Goal: Complete application form: Complete application form

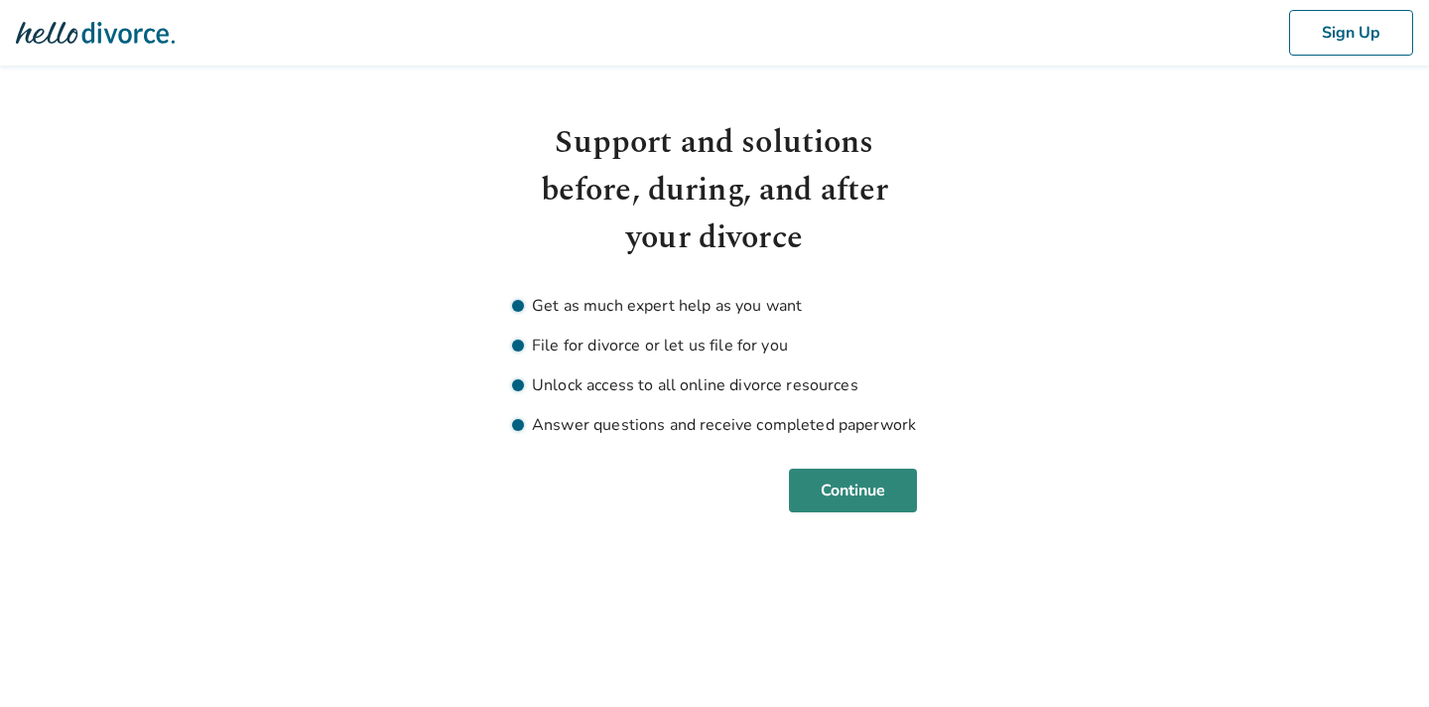
click at [841, 494] on button "Continue" at bounding box center [853, 491] width 128 height 44
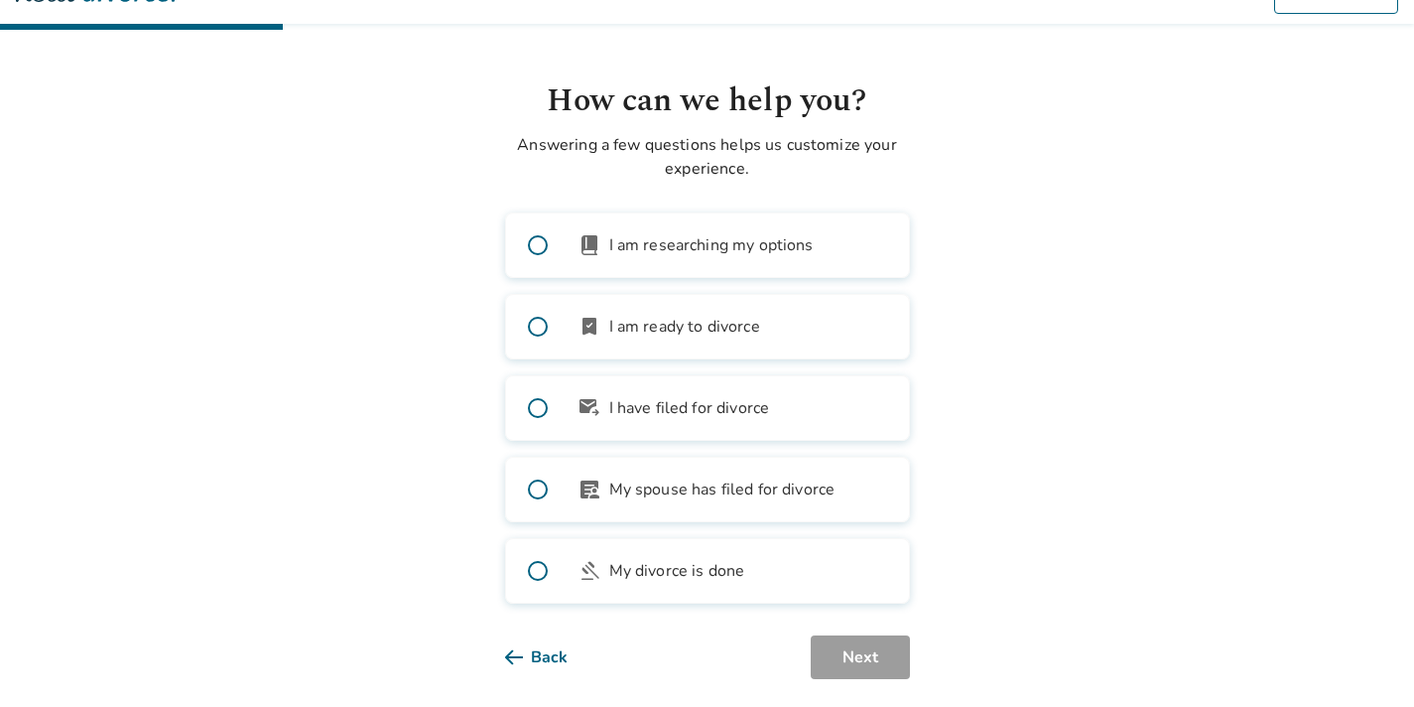
scroll to position [62, 0]
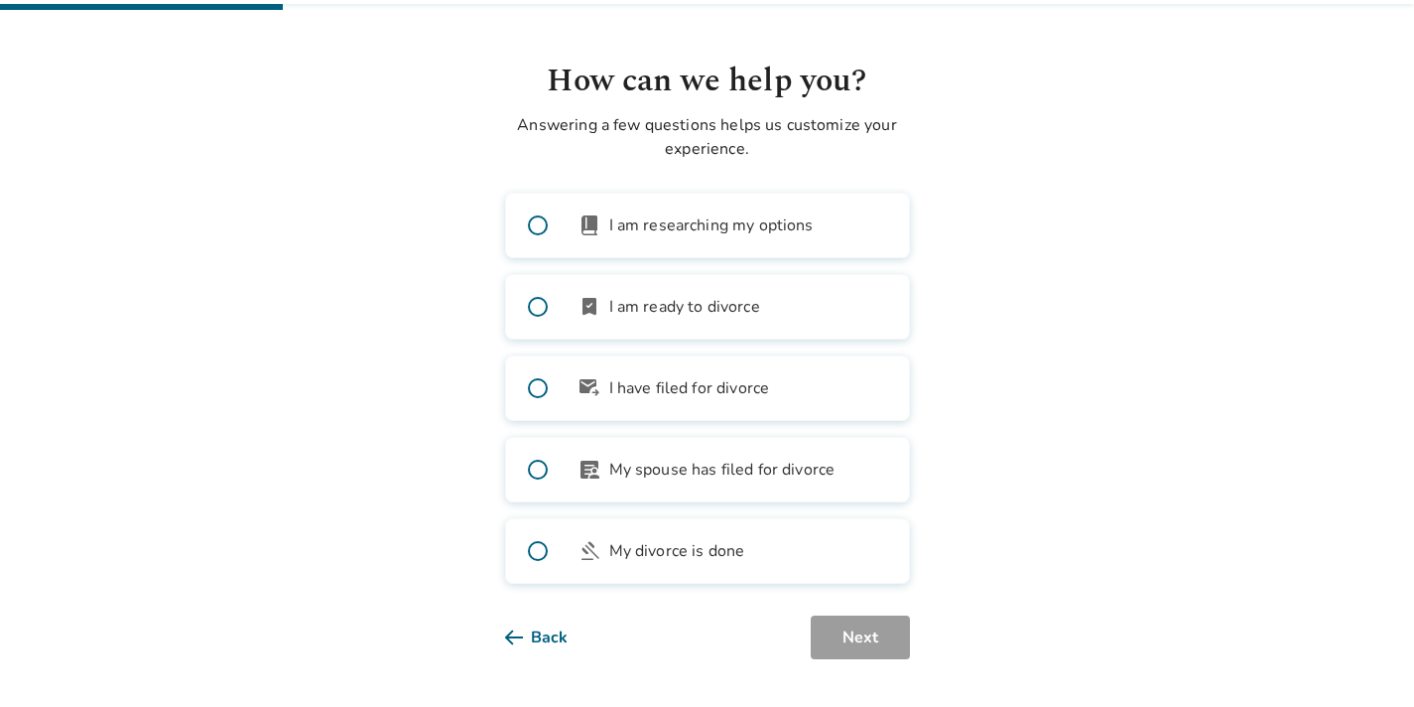
click at [730, 227] on span "I am researching my options" at bounding box center [711, 225] width 204 height 24
click at [868, 627] on button "Next" at bounding box center [860, 637] width 99 height 44
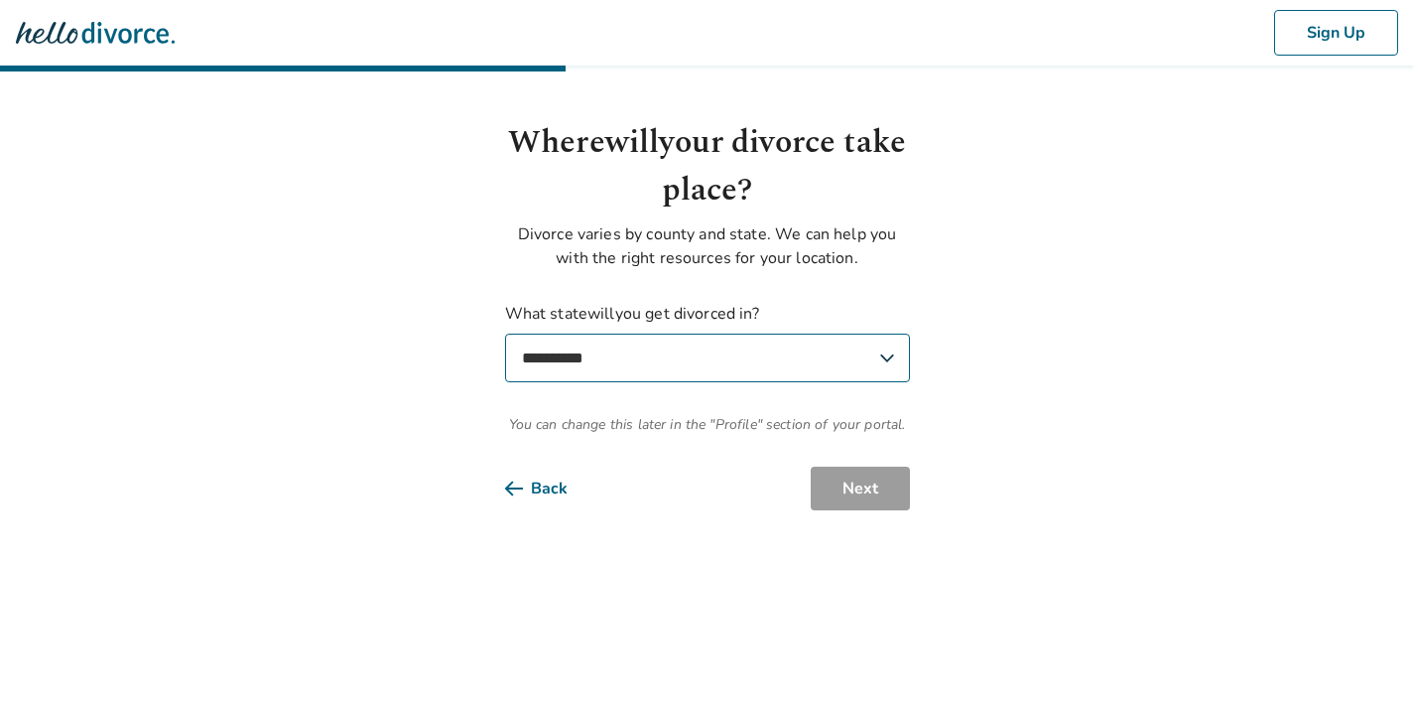
scroll to position [0, 0]
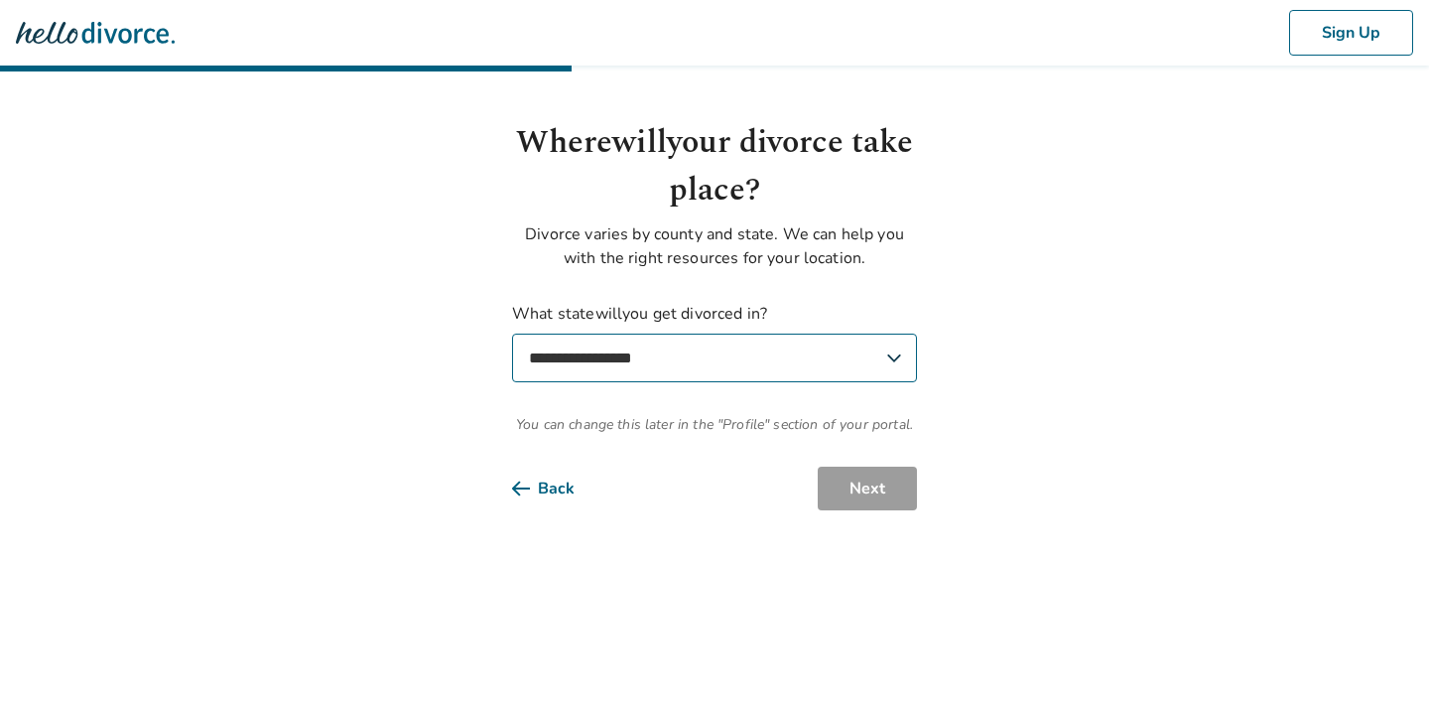
click at [856, 350] on select "**********" at bounding box center [714, 358] width 405 height 49
select select "**"
click at [512, 334] on select "**********" at bounding box center [714, 358] width 405 height 49
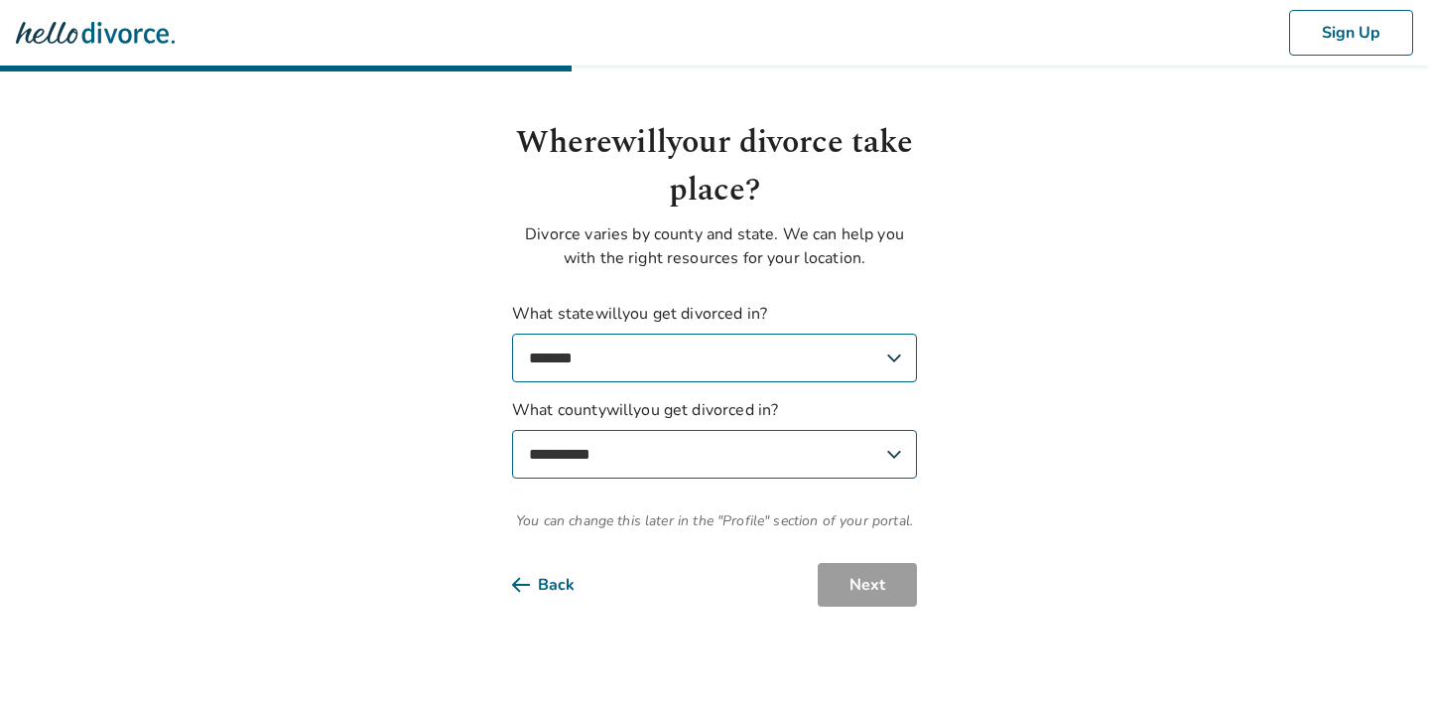
click at [823, 452] on select "**********" at bounding box center [714, 454] width 405 height 49
select select "******"
click at [512, 430] on select "**********" at bounding box center [714, 454] width 405 height 49
click at [889, 592] on button "Next" at bounding box center [867, 585] width 99 height 44
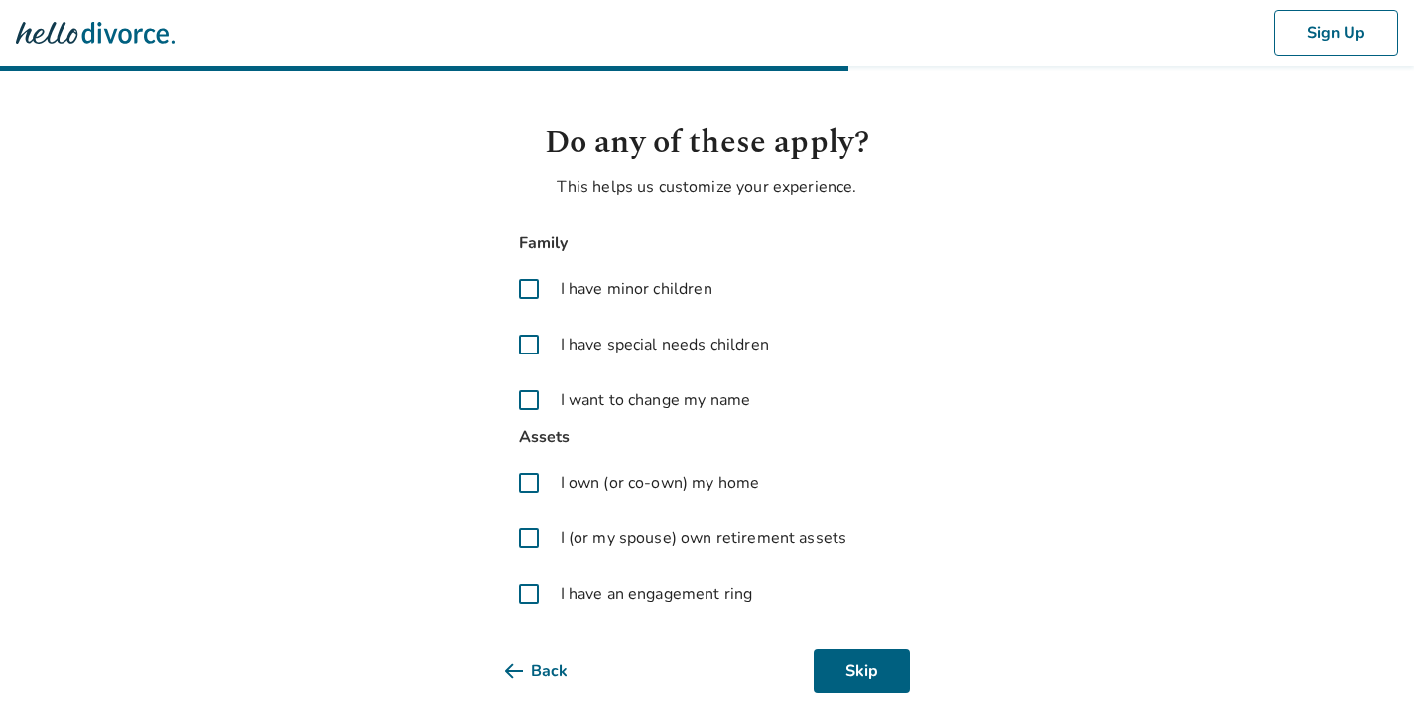
scroll to position [34, 0]
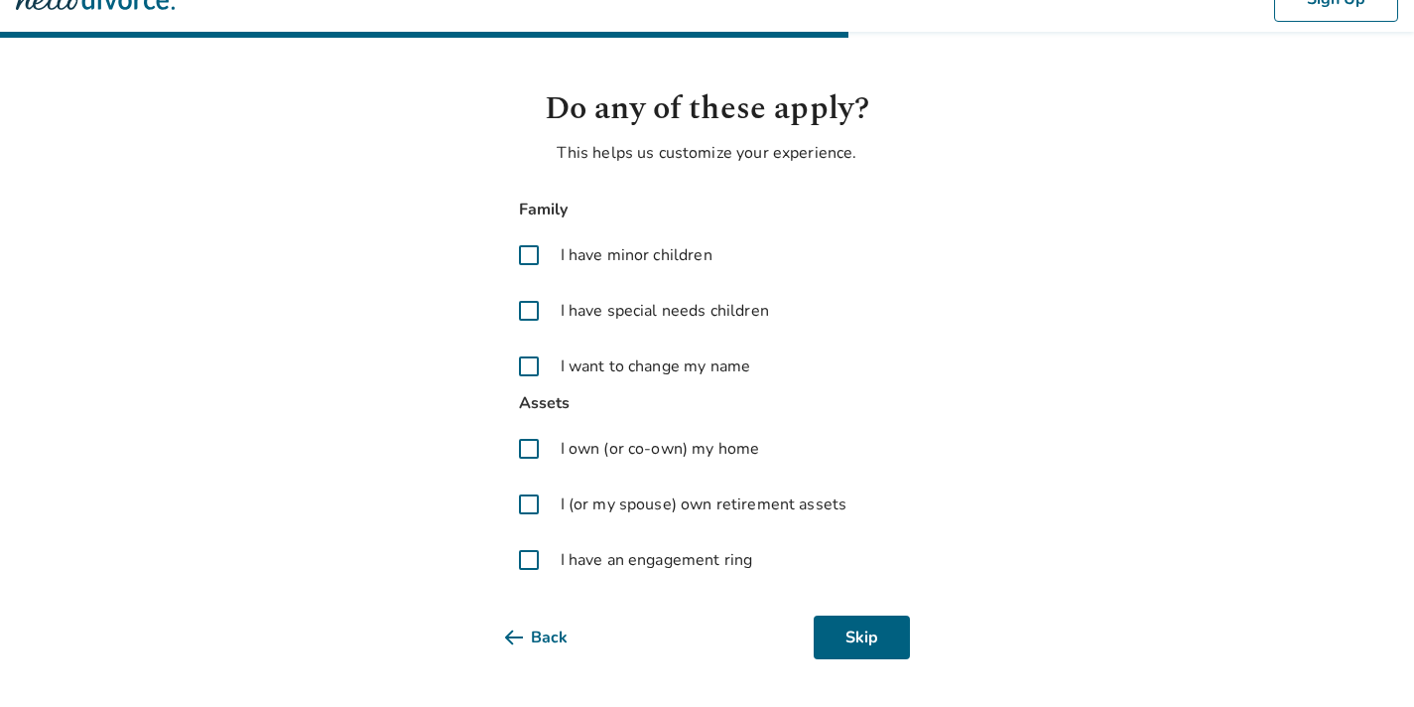
click at [647, 254] on span "I have minor children" at bounding box center [637, 255] width 152 height 24
click at [661, 447] on span "I own (or co-own) my home" at bounding box center [661, 449] width 200 height 24
click at [869, 632] on button "Next" at bounding box center [860, 637] width 99 height 44
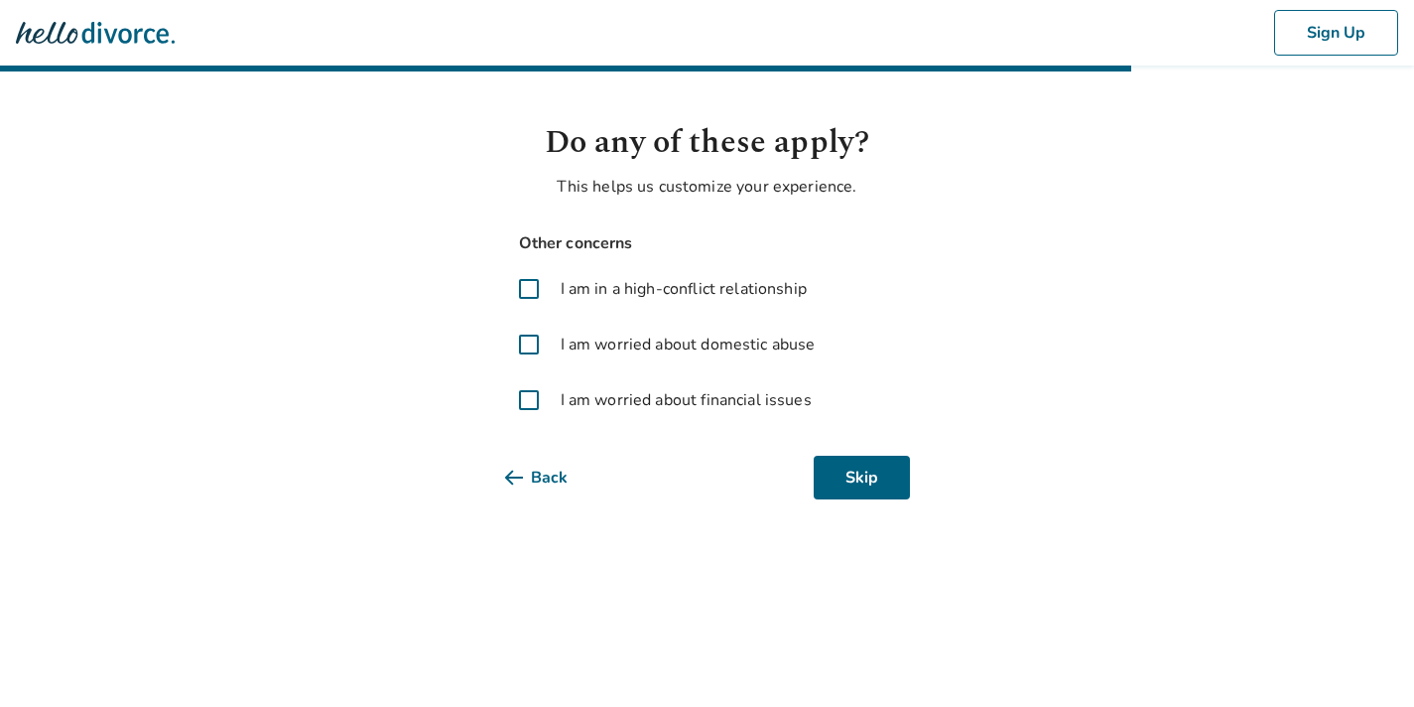
scroll to position [0, 0]
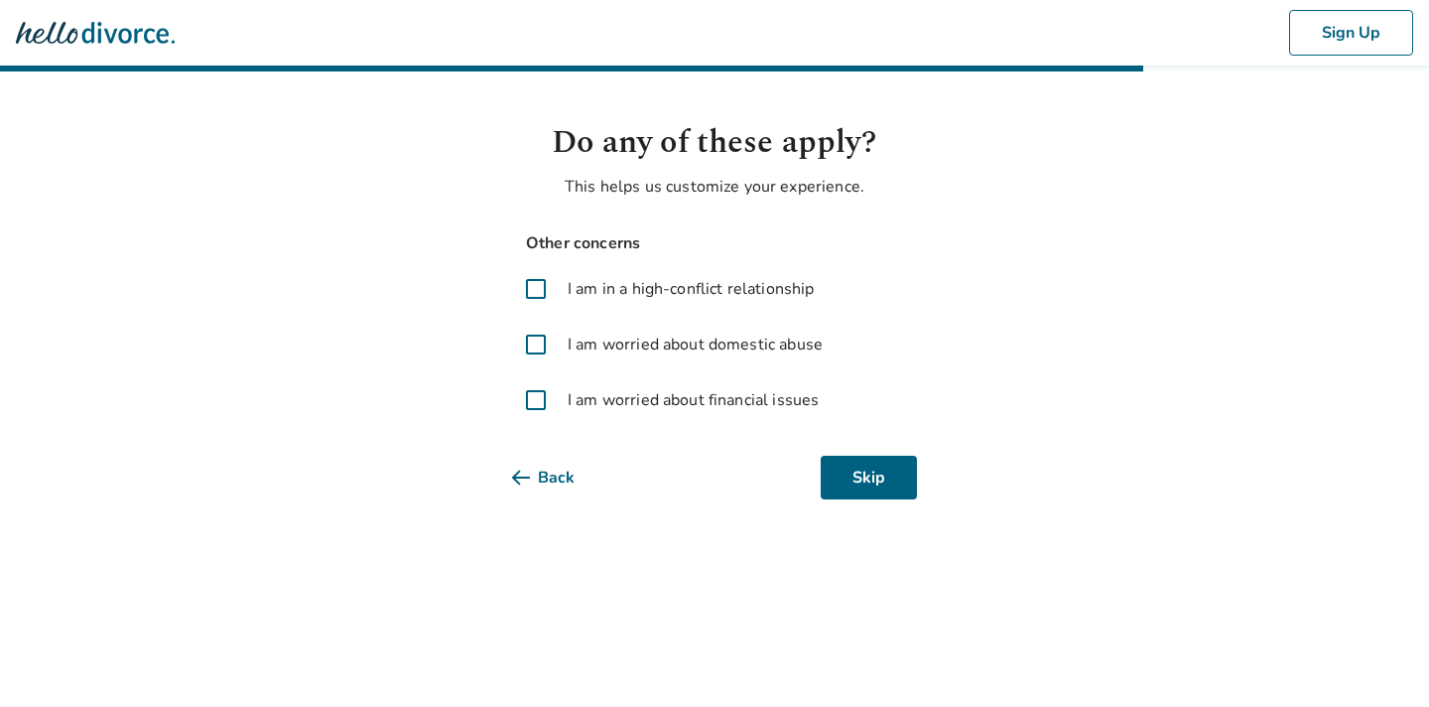
click at [783, 293] on span "I am in a high-conflict relationship" at bounding box center [691, 289] width 246 height 24
click at [894, 478] on button "Next" at bounding box center [867, 478] width 99 height 44
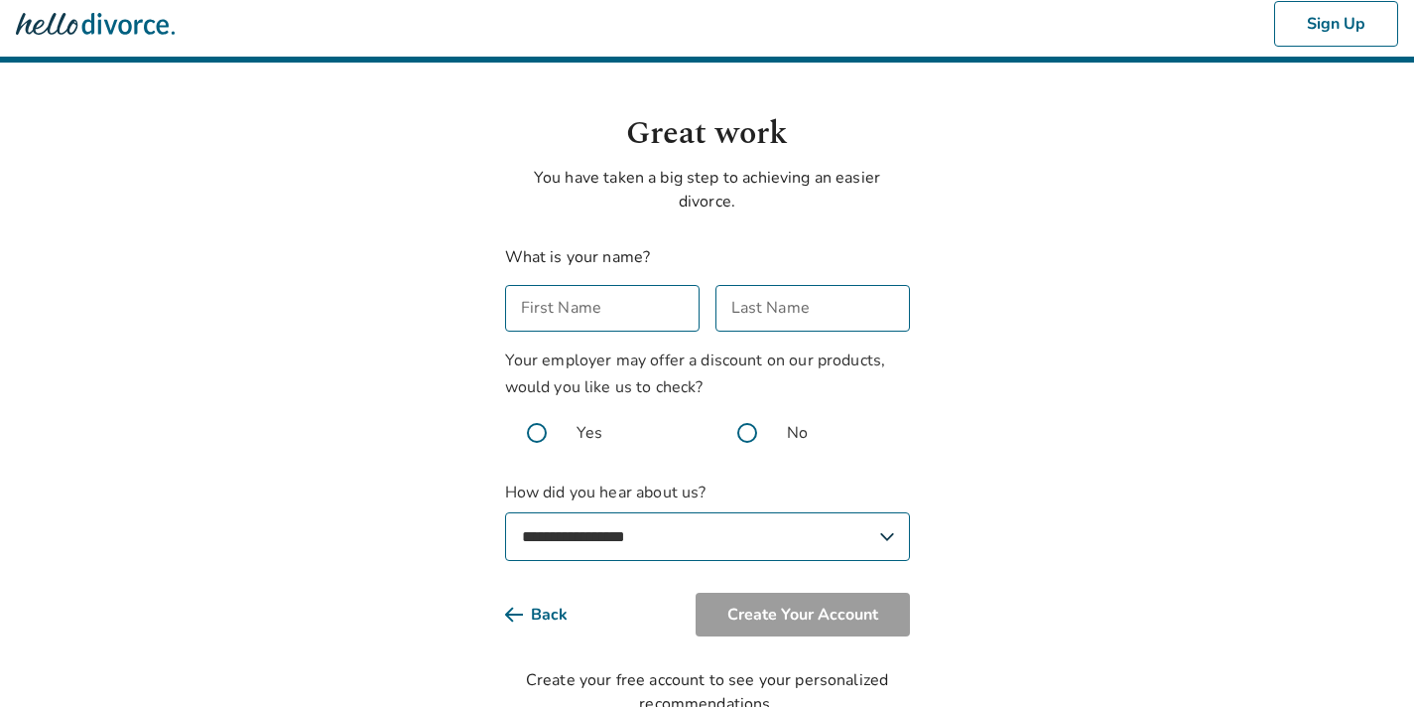
scroll to position [66, 0]
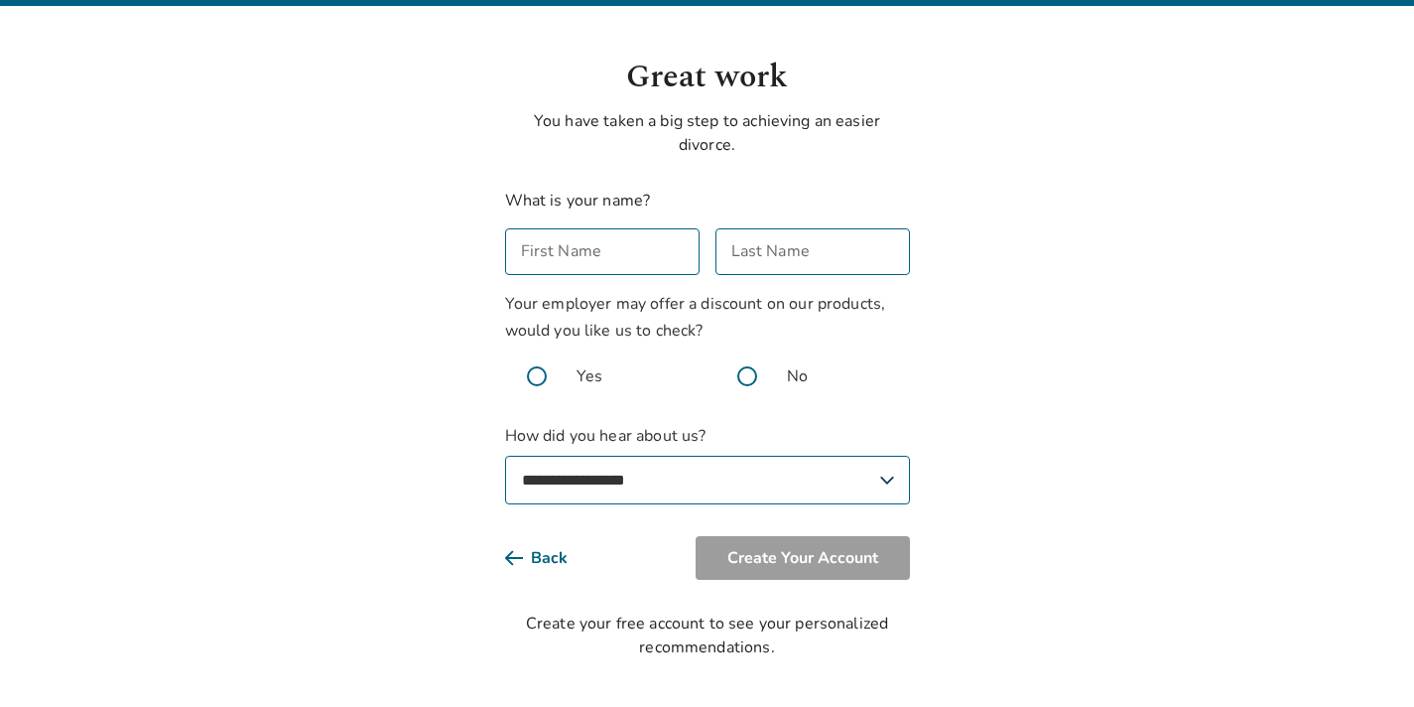
click at [532, 548] on button "Back" at bounding box center [552, 558] width 94 height 44
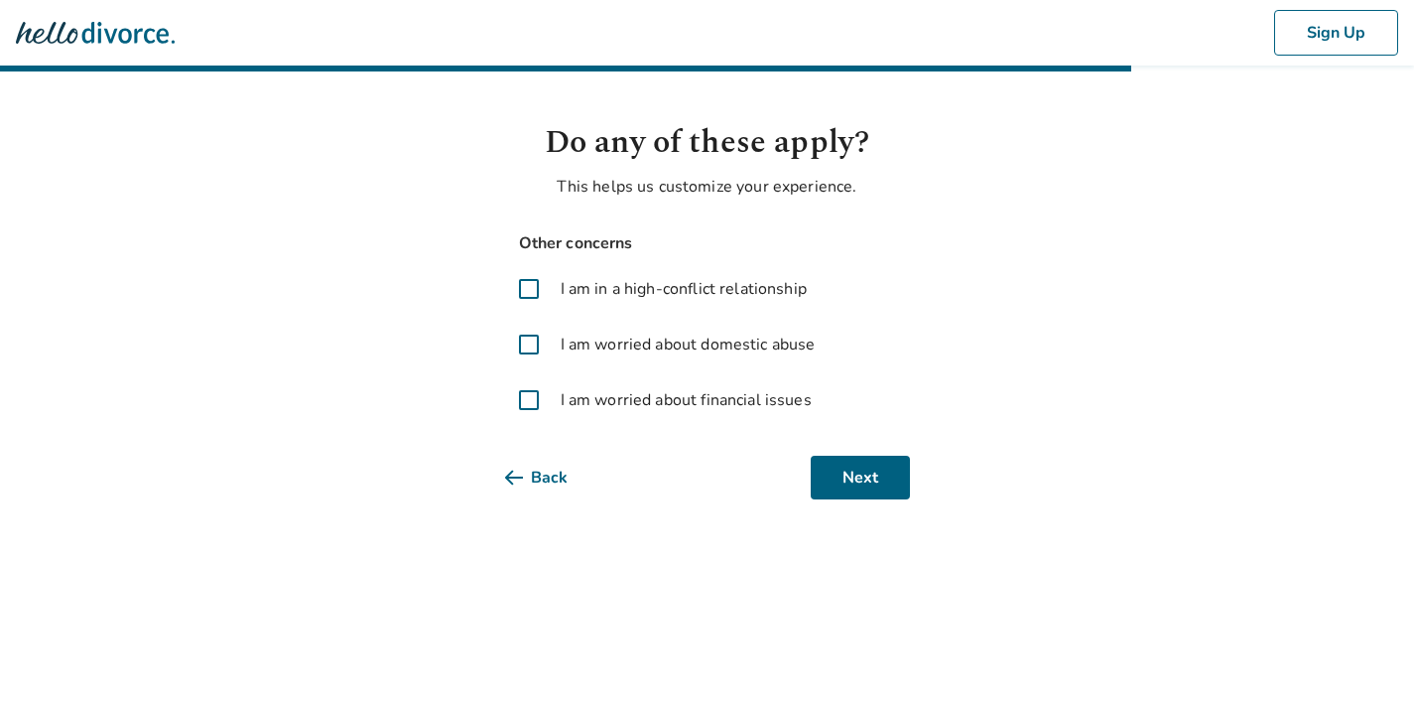
scroll to position [0, 0]
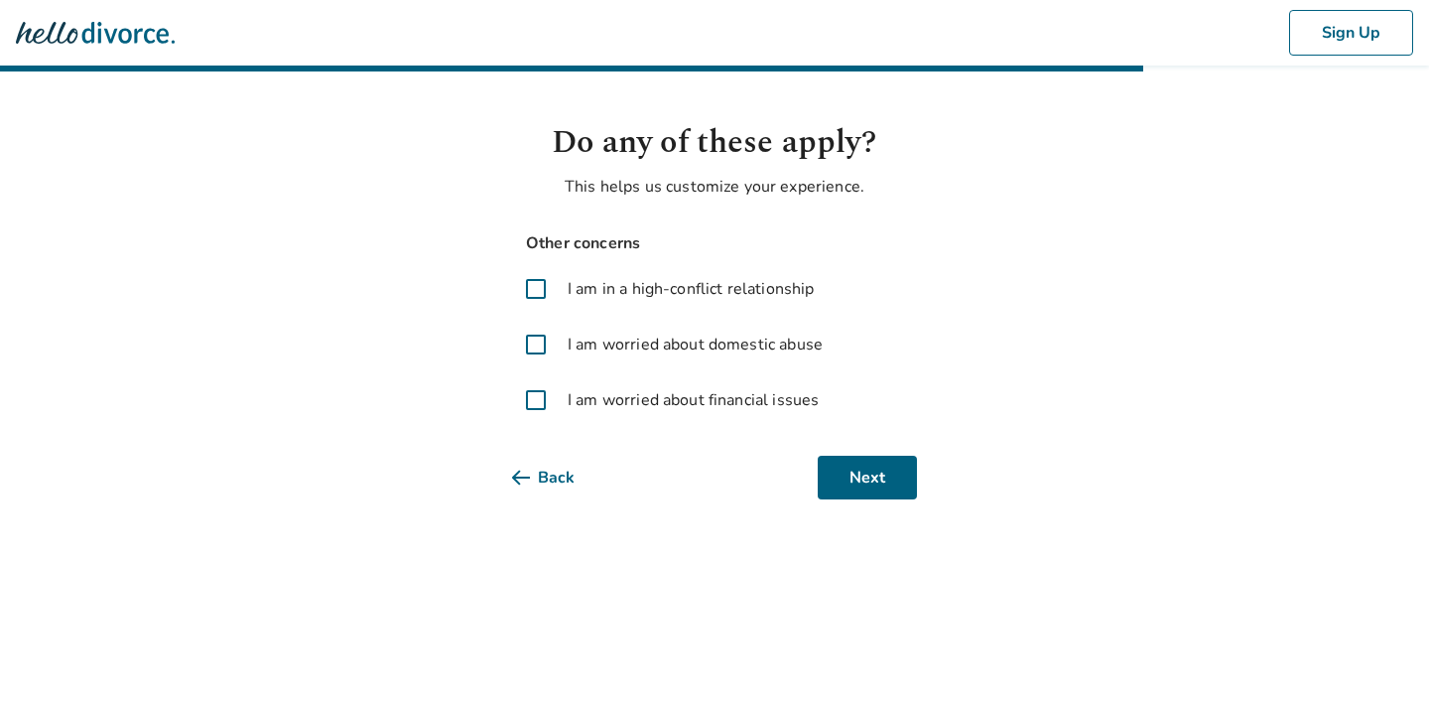
click at [129, 37] on img at bounding box center [95, 33] width 159 height 40
click at [559, 479] on button "Back" at bounding box center [559, 478] width 94 height 44
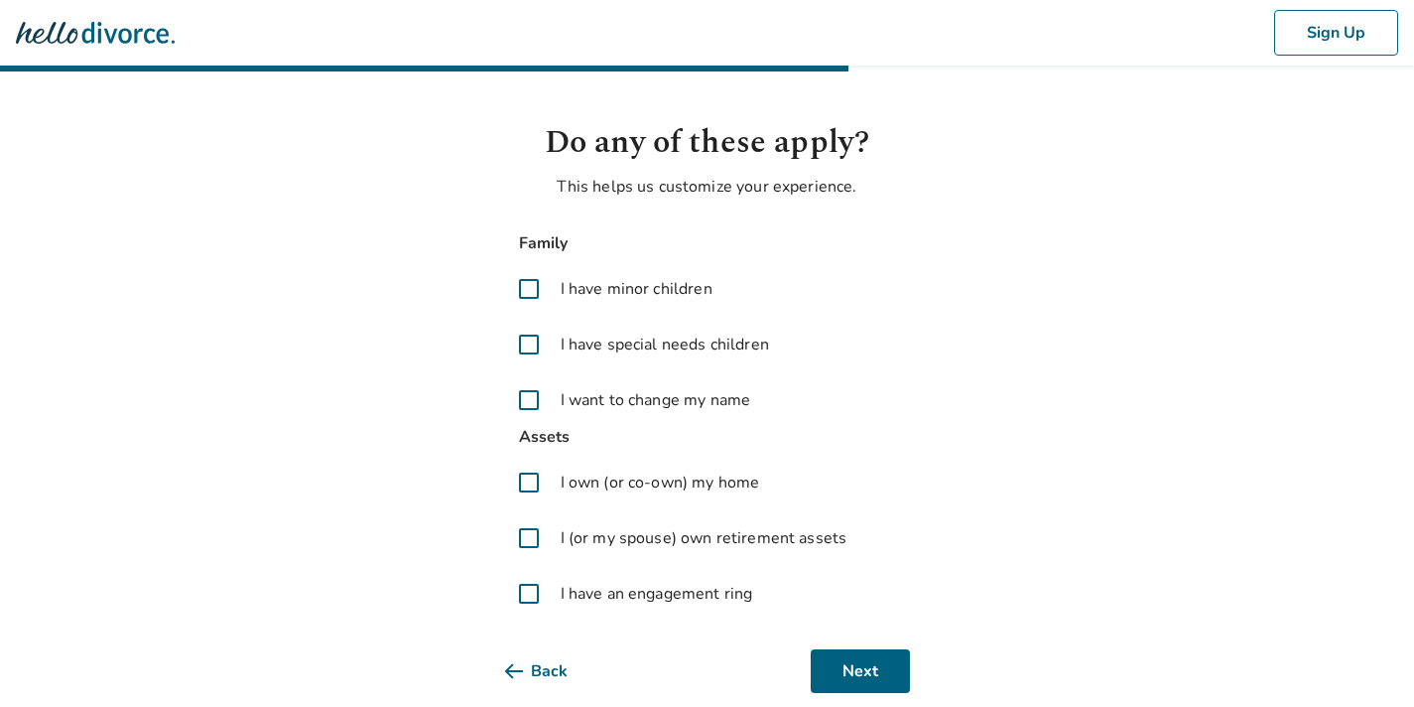
click at [533, 662] on button "Back" at bounding box center [552, 671] width 94 height 44
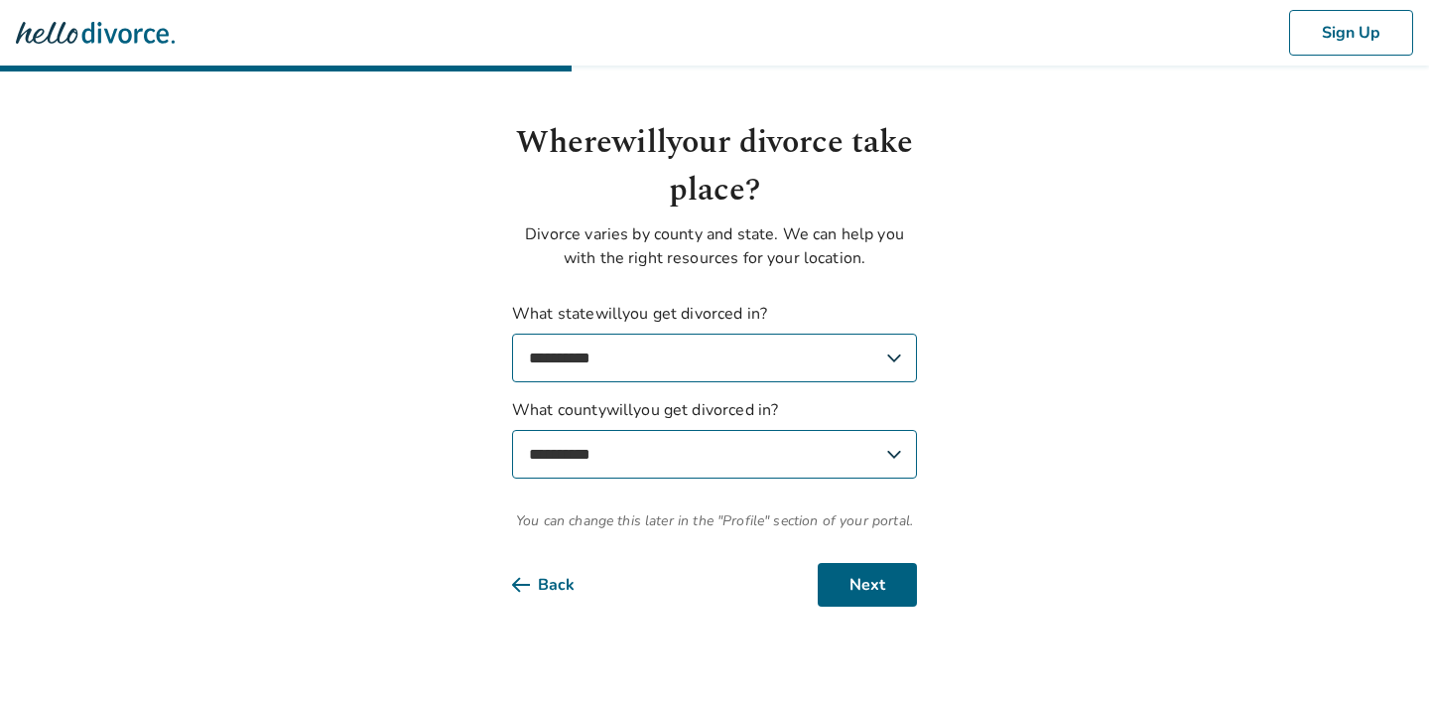
click at [553, 591] on button "Back" at bounding box center [559, 585] width 94 height 44
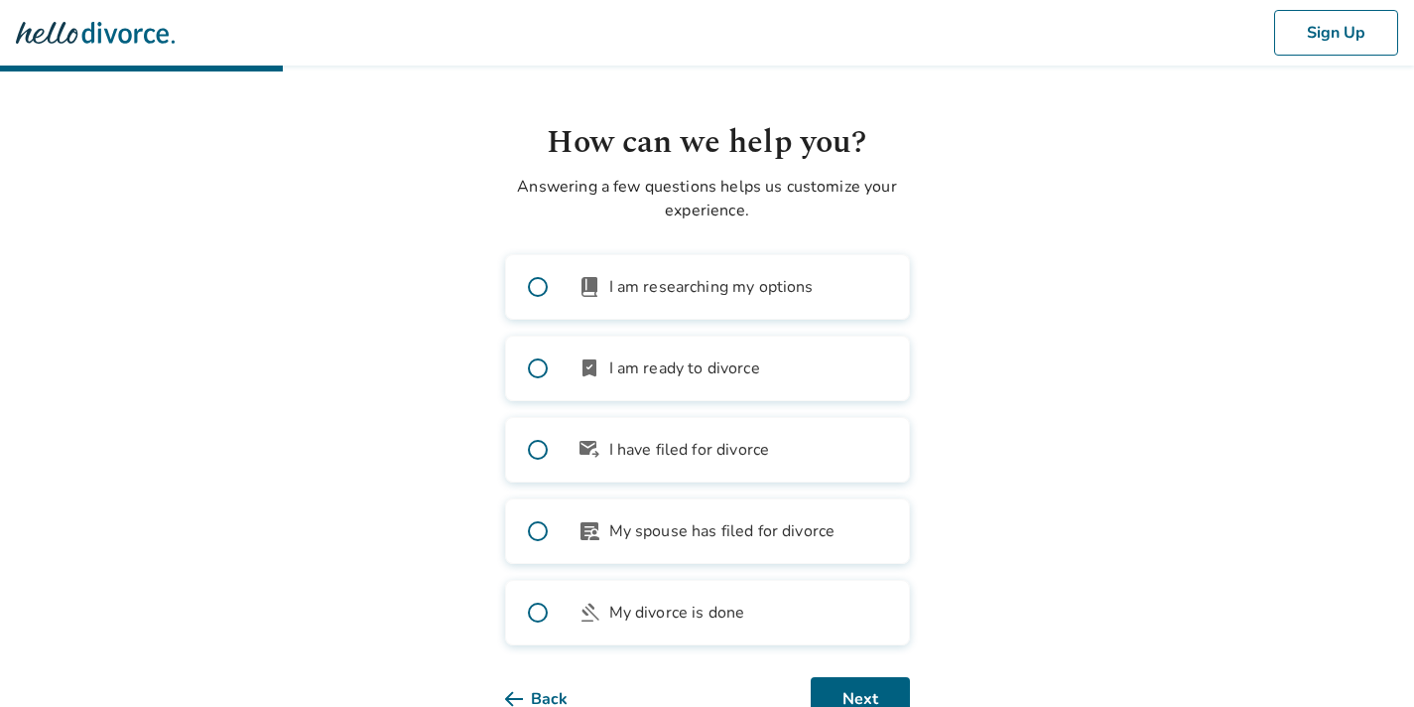
scroll to position [62, 0]
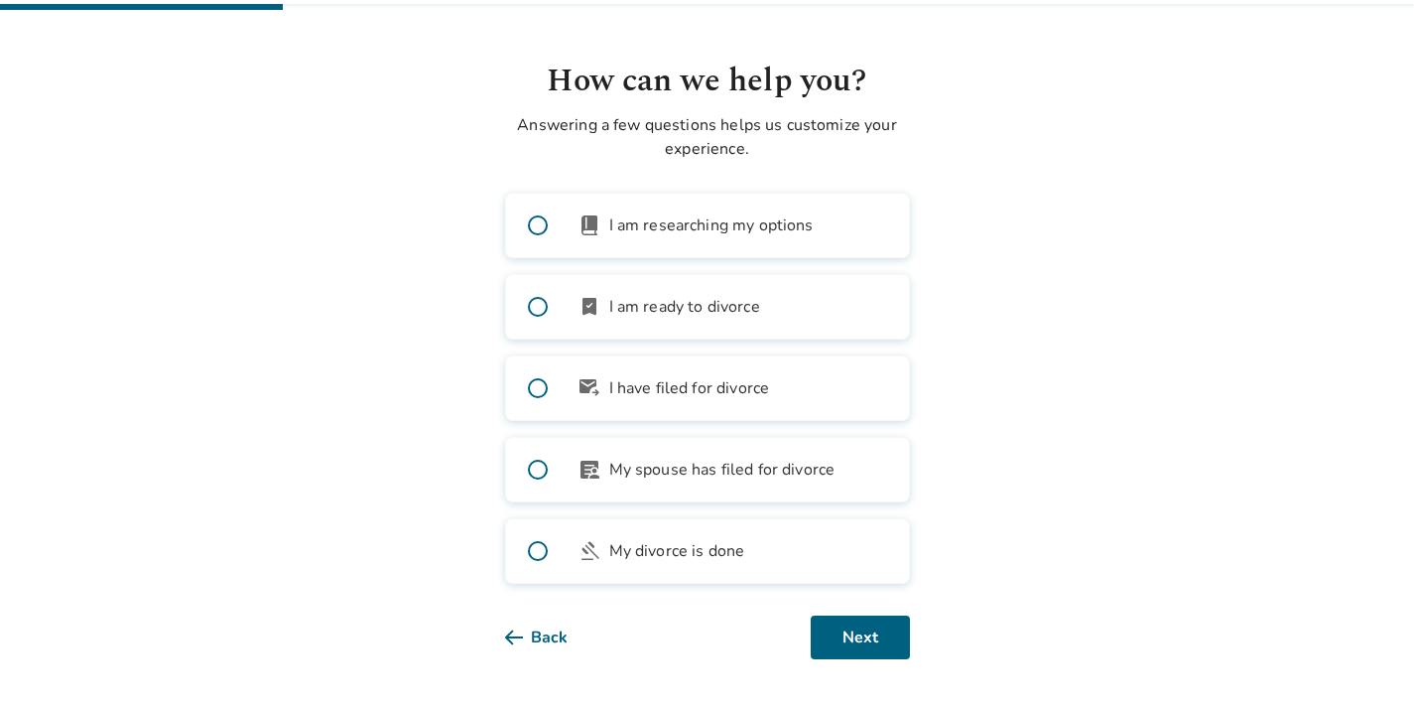
click at [553, 632] on button "Back" at bounding box center [552, 637] width 94 height 44
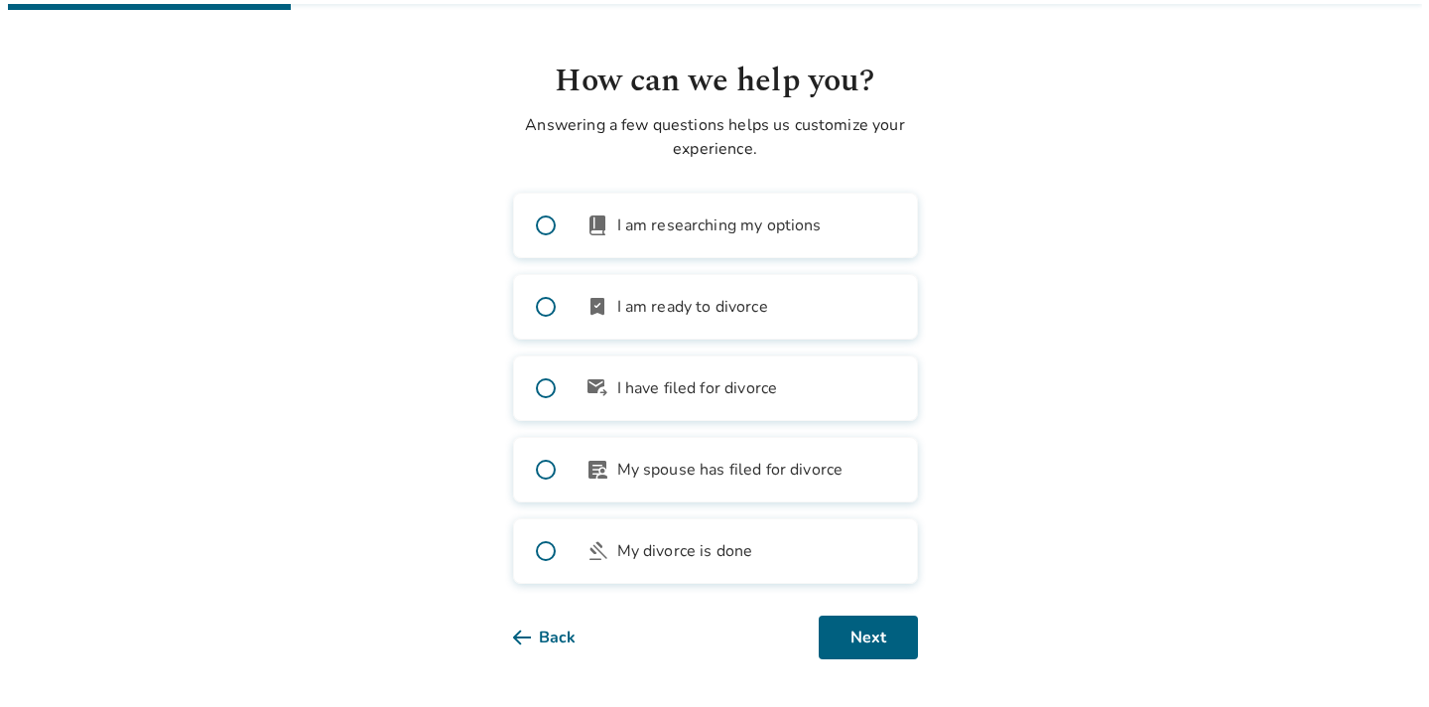
scroll to position [0, 0]
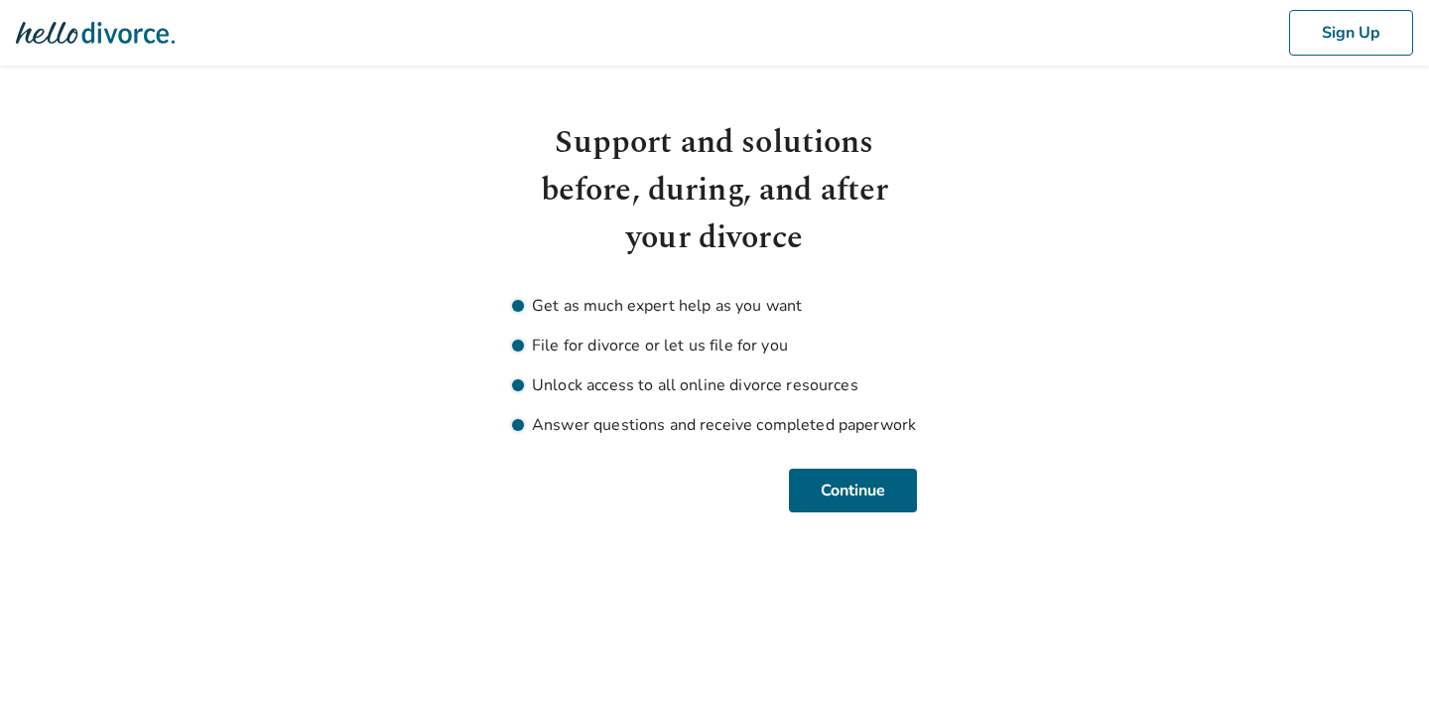
click at [85, 35] on img at bounding box center [95, 33] width 159 height 40
click at [1168, 356] on body "Sign Up Support and solutions before, during, and after your divorce Get as muc…" at bounding box center [714, 256] width 1429 height 512
click at [115, 35] on img at bounding box center [95, 33] width 159 height 40
